Goal: Task Accomplishment & Management: Manage account settings

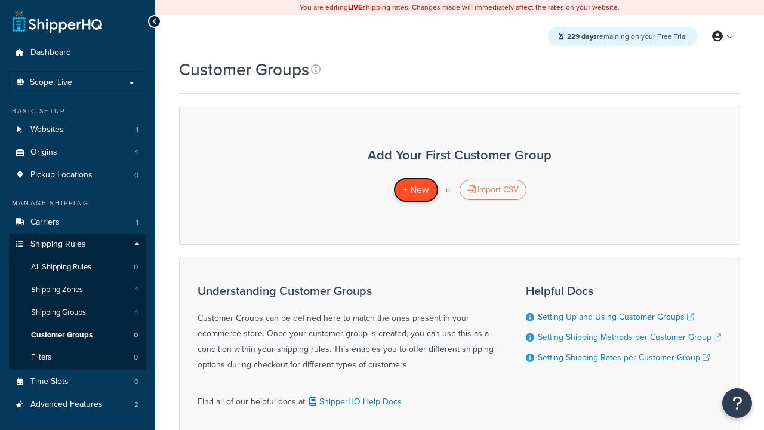
click at [416, 190] on span "+ New" at bounding box center [416, 190] width 26 height 14
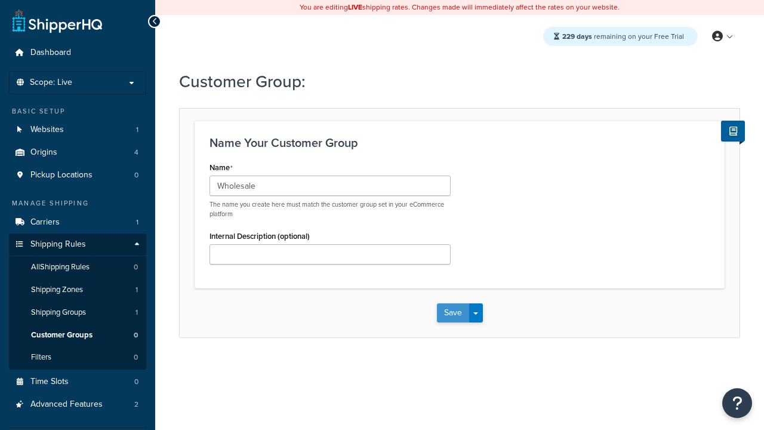
type input "Wholesale"
click at [453, 313] on button "Save" at bounding box center [453, 312] width 32 height 19
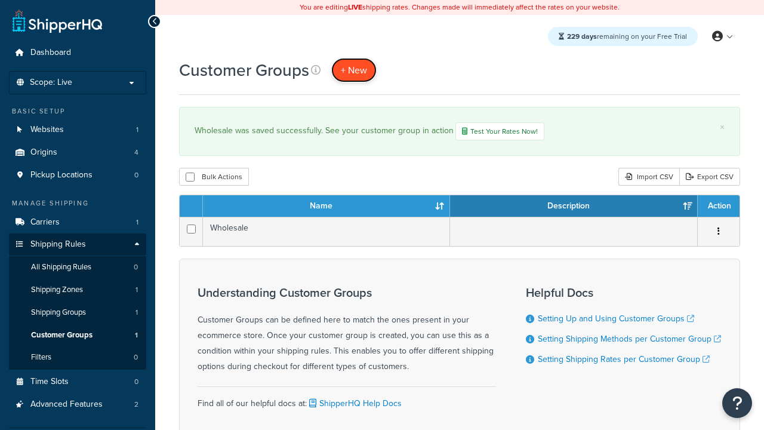
click at [354, 70] on span "+ New" at bounding box center [354, 70] width 26 height 14
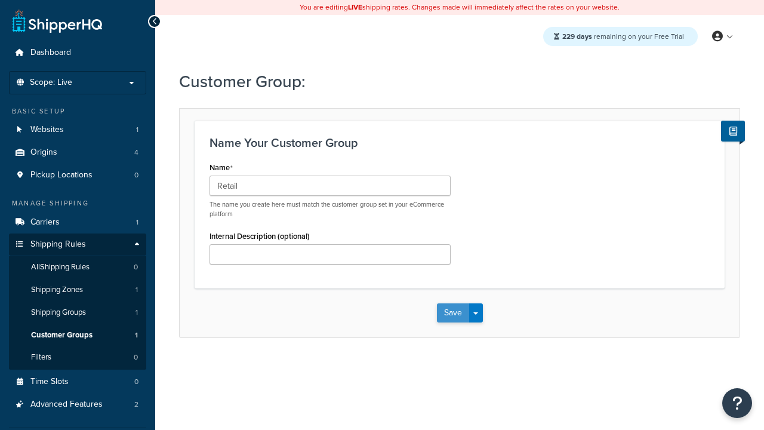
type input "Retail"
click at [453, 313] on button "Save" at bounding box center [453, 312] width 32 height 19
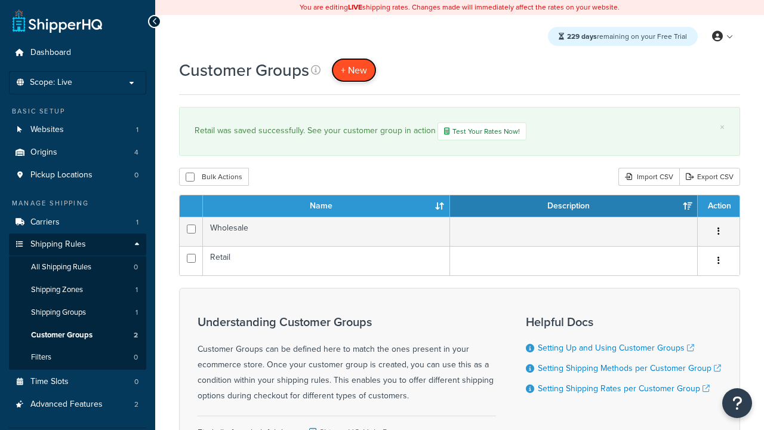
click at [354, 70] on span "+ New" at bounding box center [354, 70] width 26 height 14
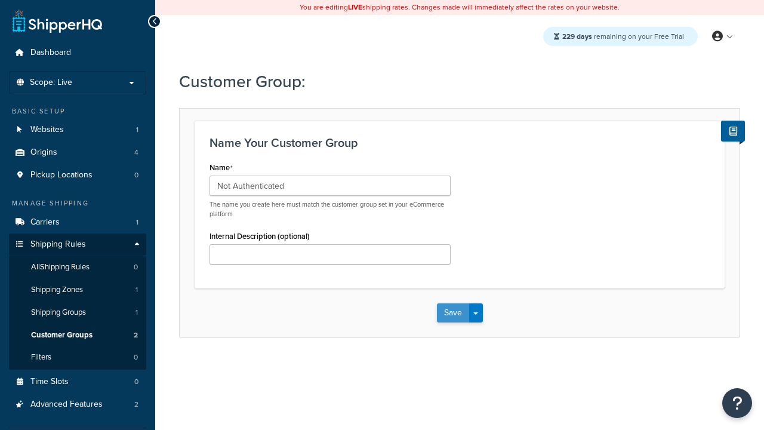
type input "Not Authenticated"
click at [453, 313] on button "Save" at bounding box center [453, 312] width 32 height 19
type input "Logged in"
click at [453, 313] on button "Save" at bounding box center [453, 312] width 32 height 19
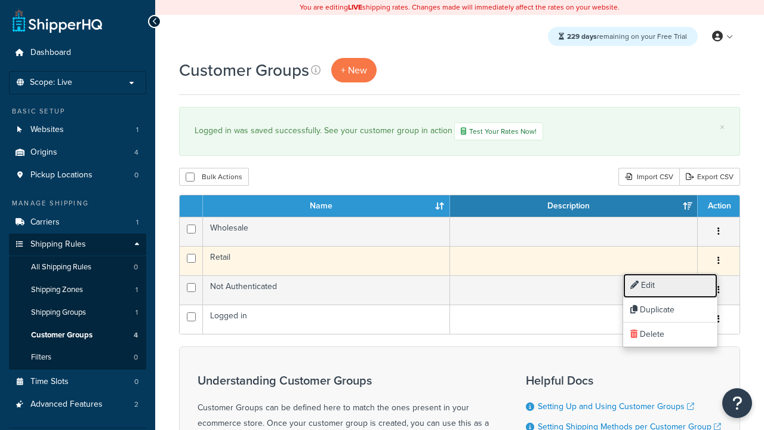
click at [670, 285] on link "Edit" at bounding box center [670, 285] width 94 height 24
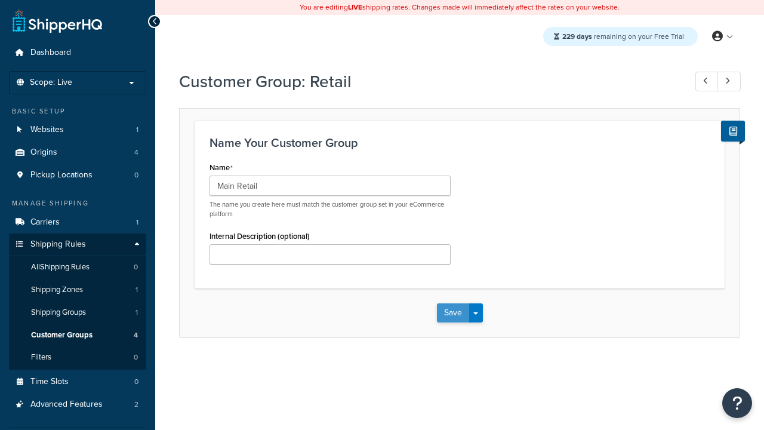
type input "Main Retail"
click at [453, 313] on button "Save" at bounding box center [453, 312] width 32 height 19
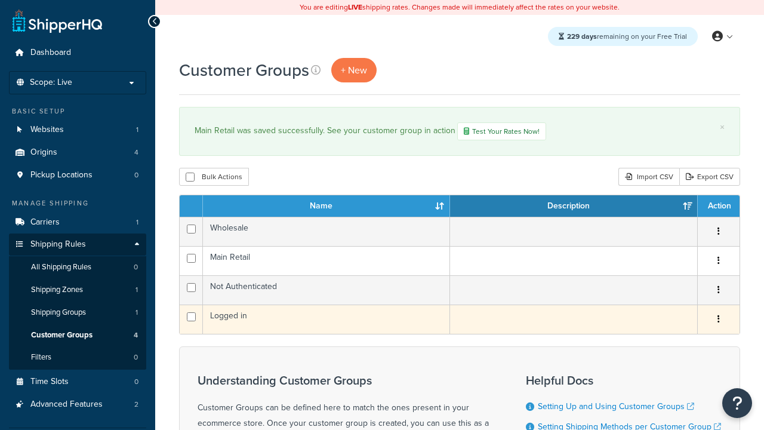
click at [718, 321] on icon "button" at bounding box center [719, 319] width 2 height 8
click at [0, 0] on link "Duplicate" at bounding box center [0, 0] width 0 height 0
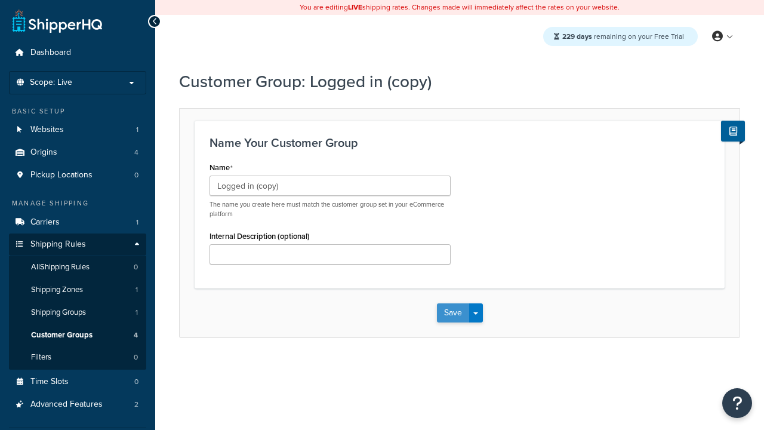
click at [453, 313] on button "Save" at bounding box center [453, 312] width 32 height 19
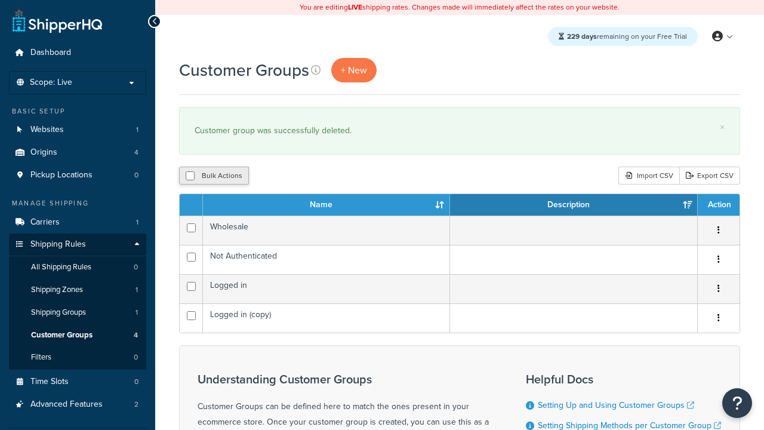
click at [214, 176] on button "Bulk Actions" at bounding box center [214, 176] width 70 height 18
checkbox input "true"
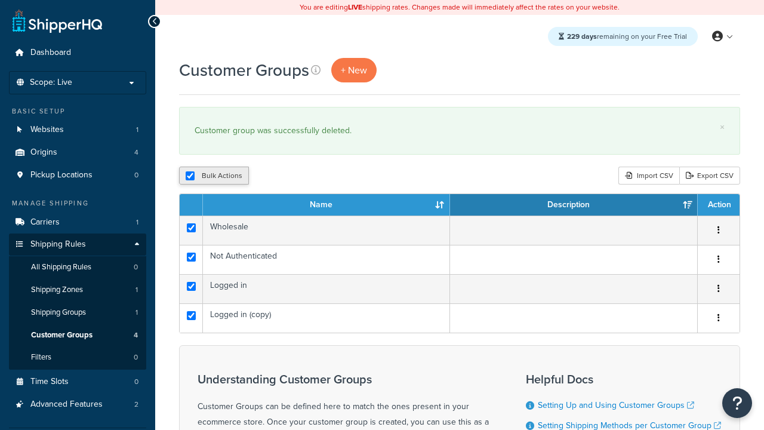
checkbox input "true"
click at [0, 0] on button "Delete" at bounding box center [0, 0] width 0 height 0
